Goal: Information Seeking & Learning: Learn about a topic

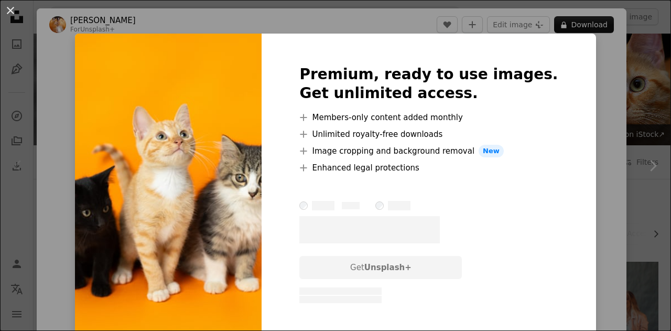
scroll to position [156, 0]
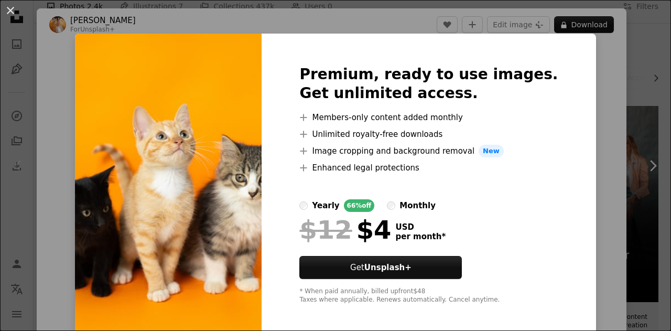
click at [589, 113] on div "An X shape Premium, ready to use images. Get unlimited access. A plus sign Memb…" at bounding box center [335, 165] width 671 height 331
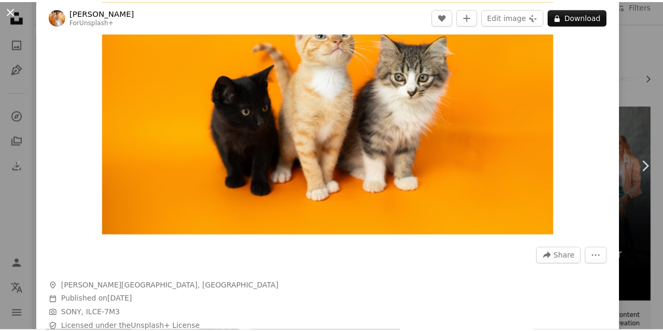
scroll to position [115, 0]
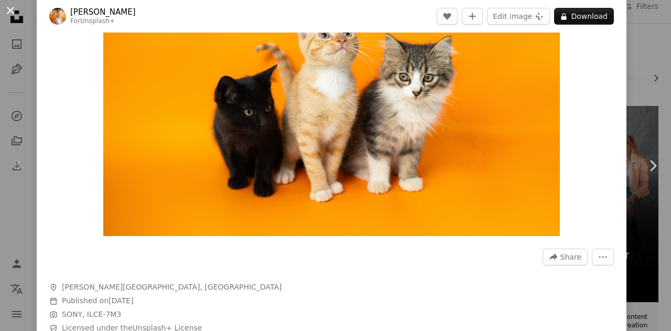
click at [12, 11] on button "An X shape" at bounding box center [10, 10] width 13 height 13
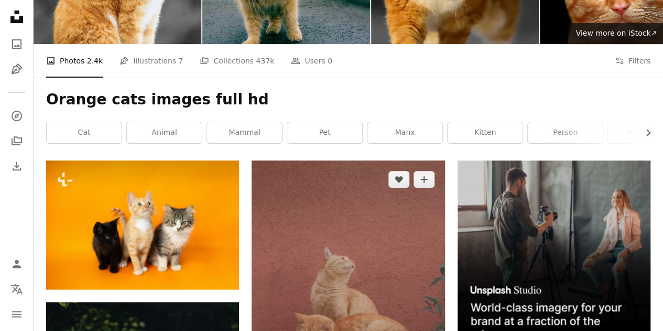
scroll to position [113, 0]
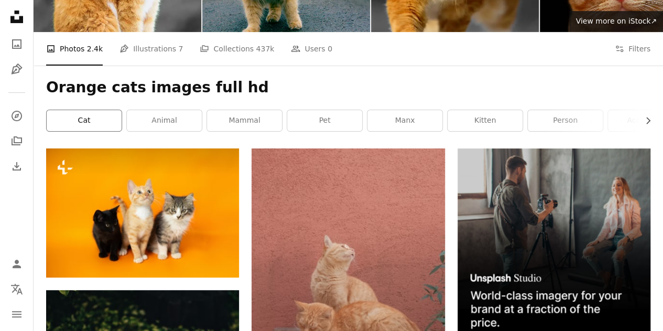
click at [80, 121] on link "cat" at bounding box center [84, 120] width 75 height 21
